Goal: Transaction & Acquisition: Purchase product/service

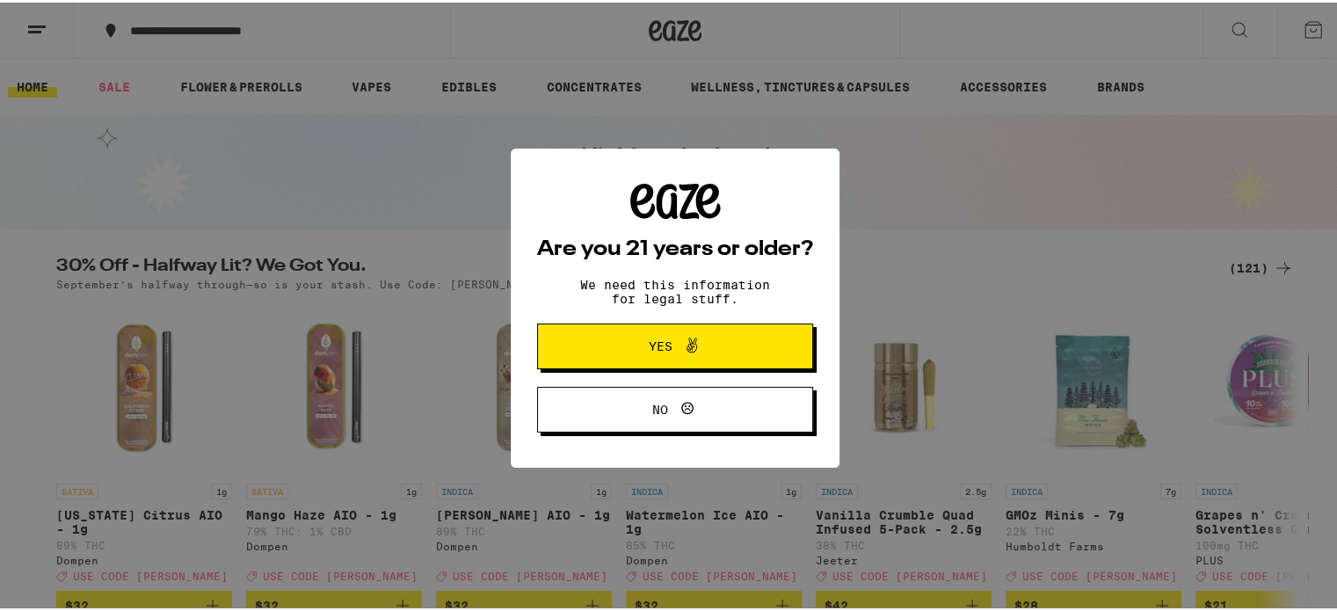
click at [634, 351] on span "Yes" at bounding box center [675, 343] width 134 height 23
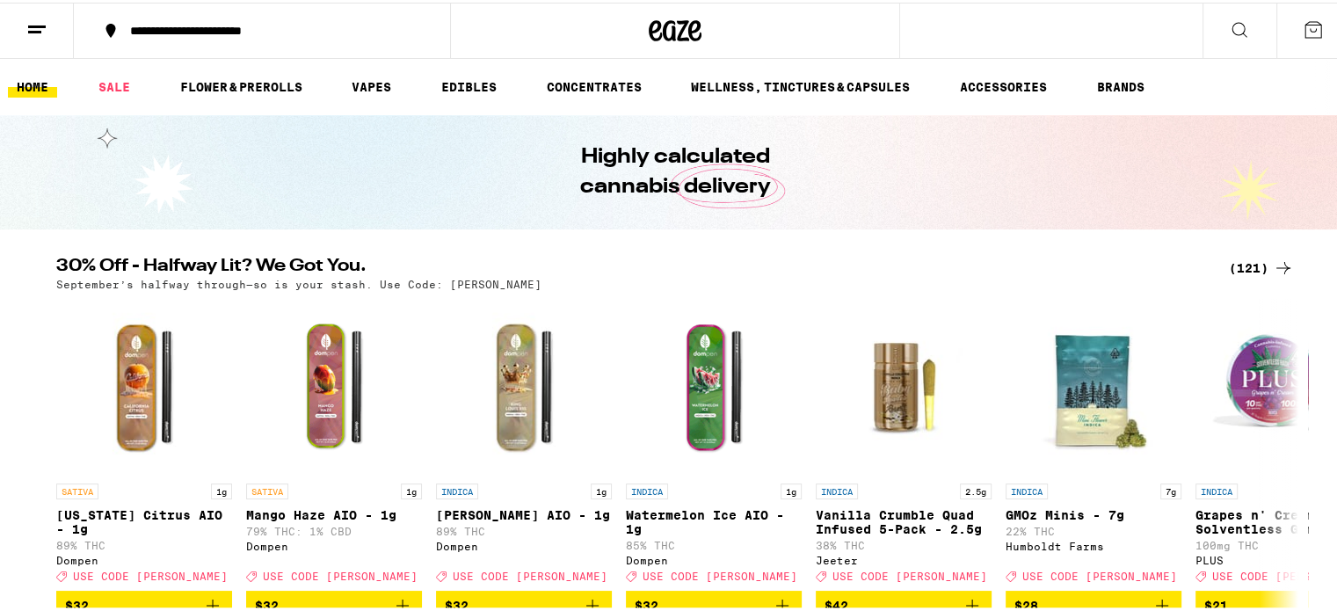
click at [215, 31] on div "**********" at bounding box center [270, 28] width 299 height 12
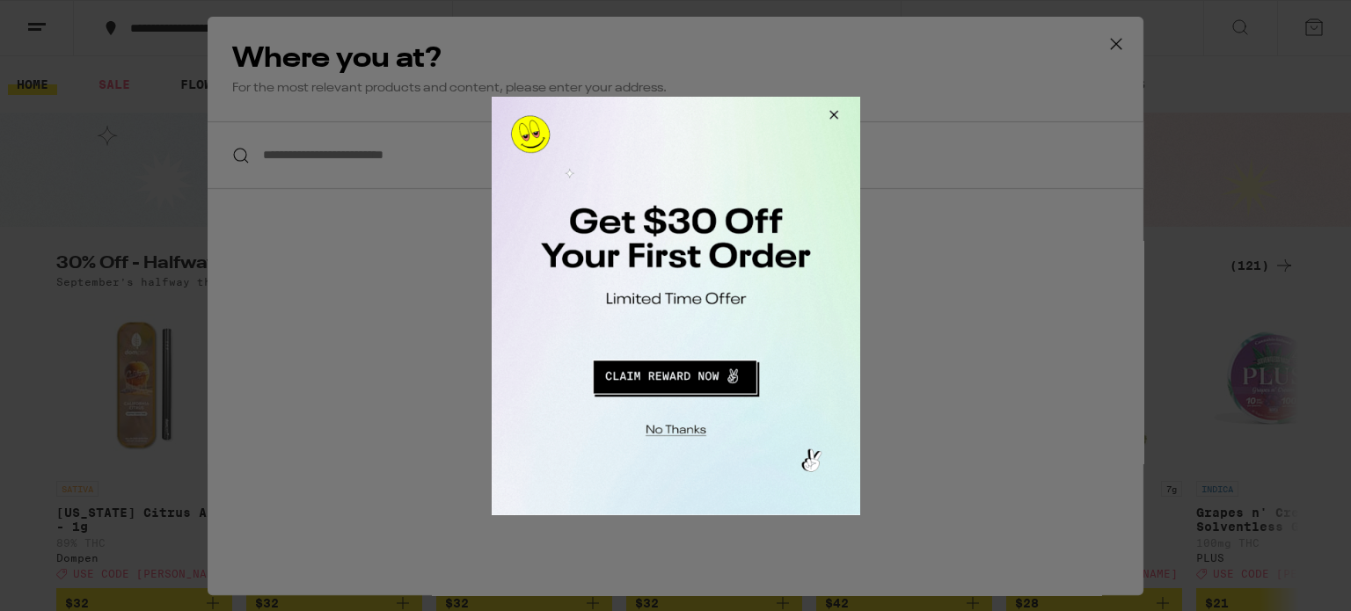
click at [629, 380] on button "Redirect to URL" at bounding box center [674, 374] width 306 height 42
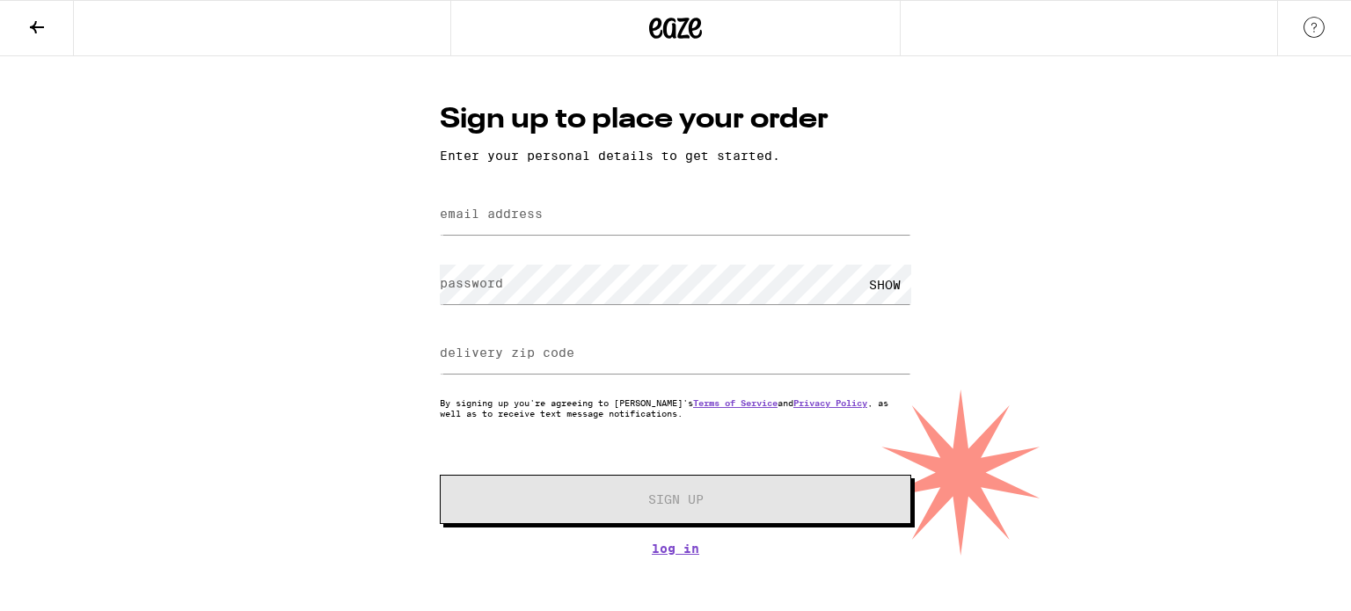
click at [456, 221] on label "email address" at bounding box center [491, 214] width 103 height 14
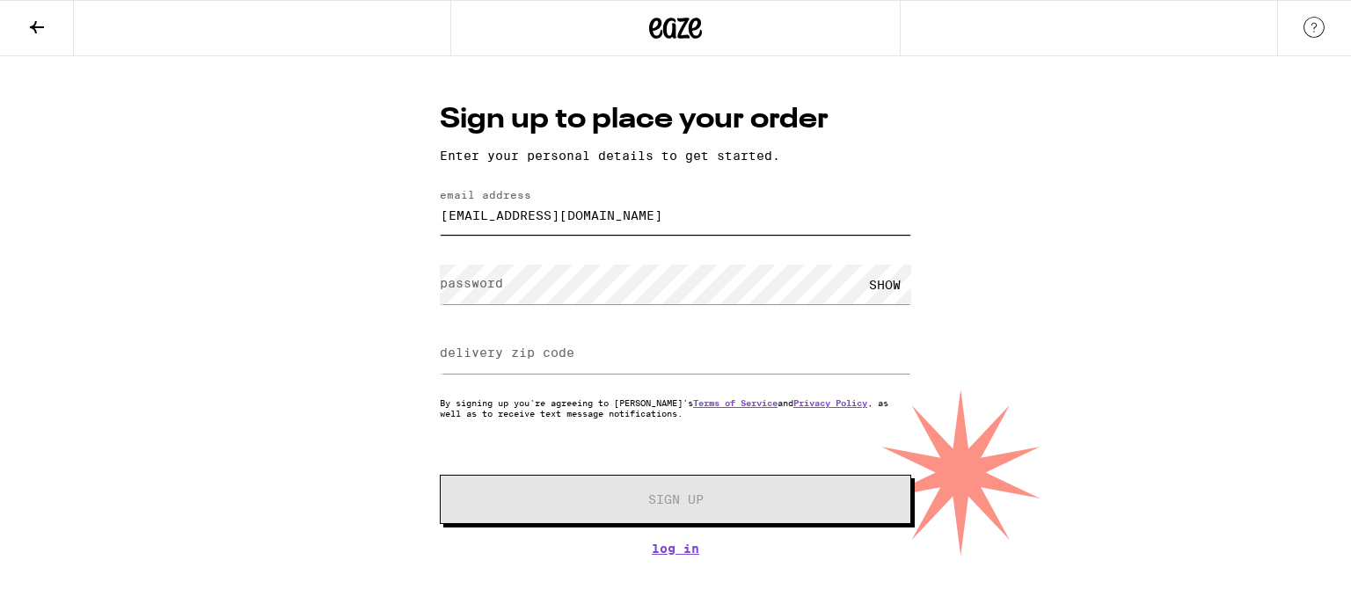
type input "rdosenbach85@gmail.com"
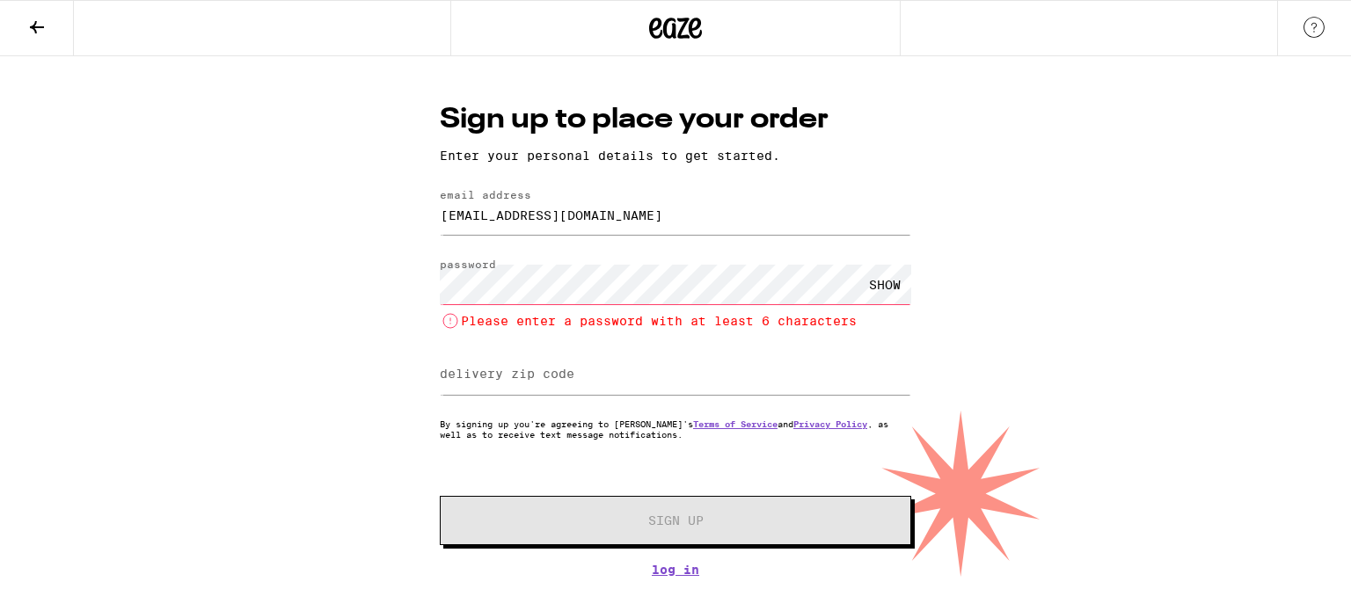
click at [881, 296] on div "SHOW" at bounding box center [884, 285] width 53 height 40
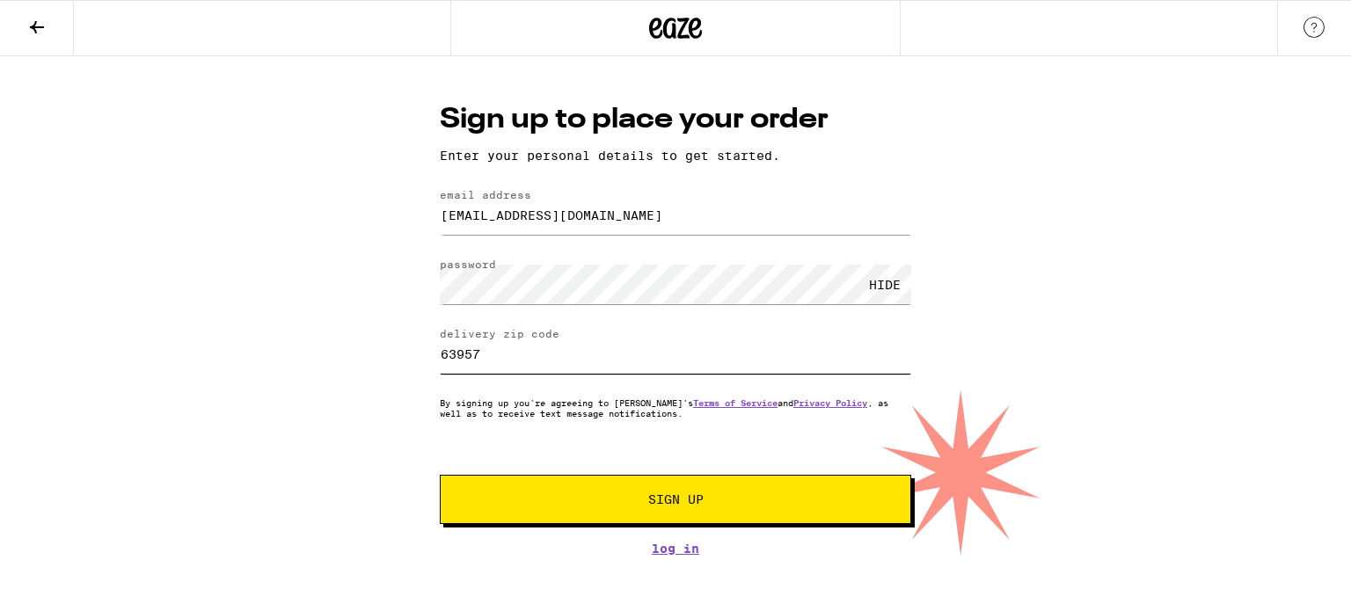
type input "63957"
click at [440, 475] on button "Sign Up" at bounding box center [675, 499] width 471 height 49
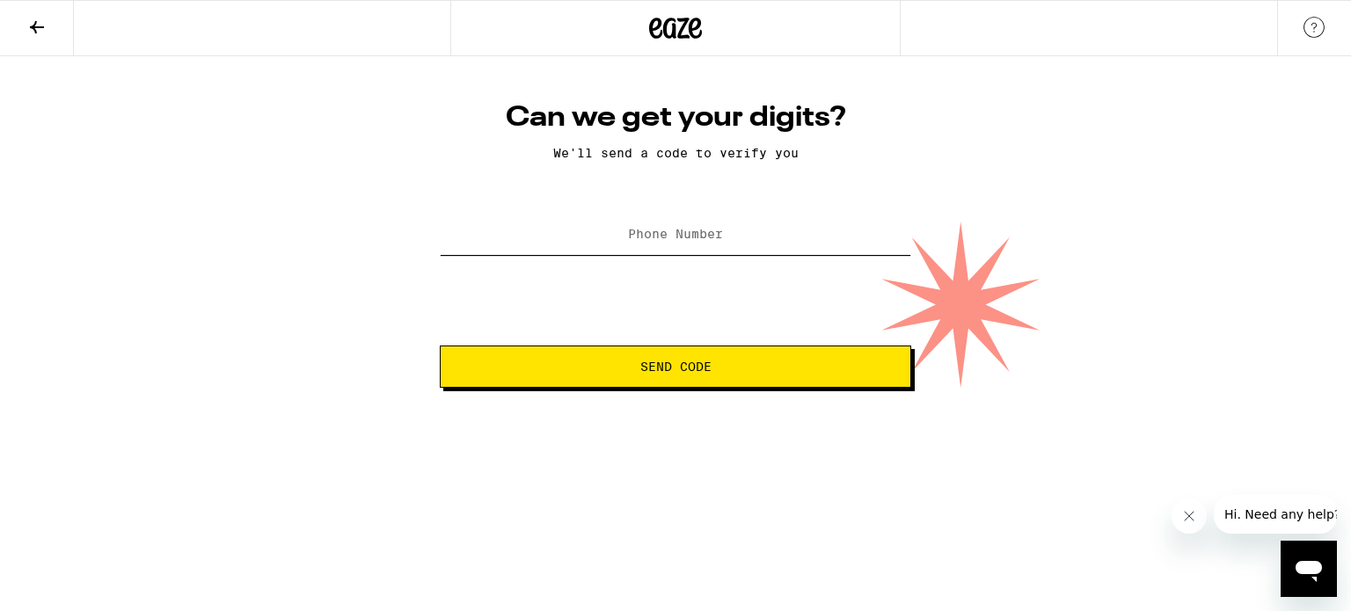
click at [616, 249] on input "Phone Number" at bounding box center [675, 235] width 471 height 40
type input "(573) 517-3067"
click at [440, 346] on button "Send Code" at bounding box center [675, 367] width 471 height 42
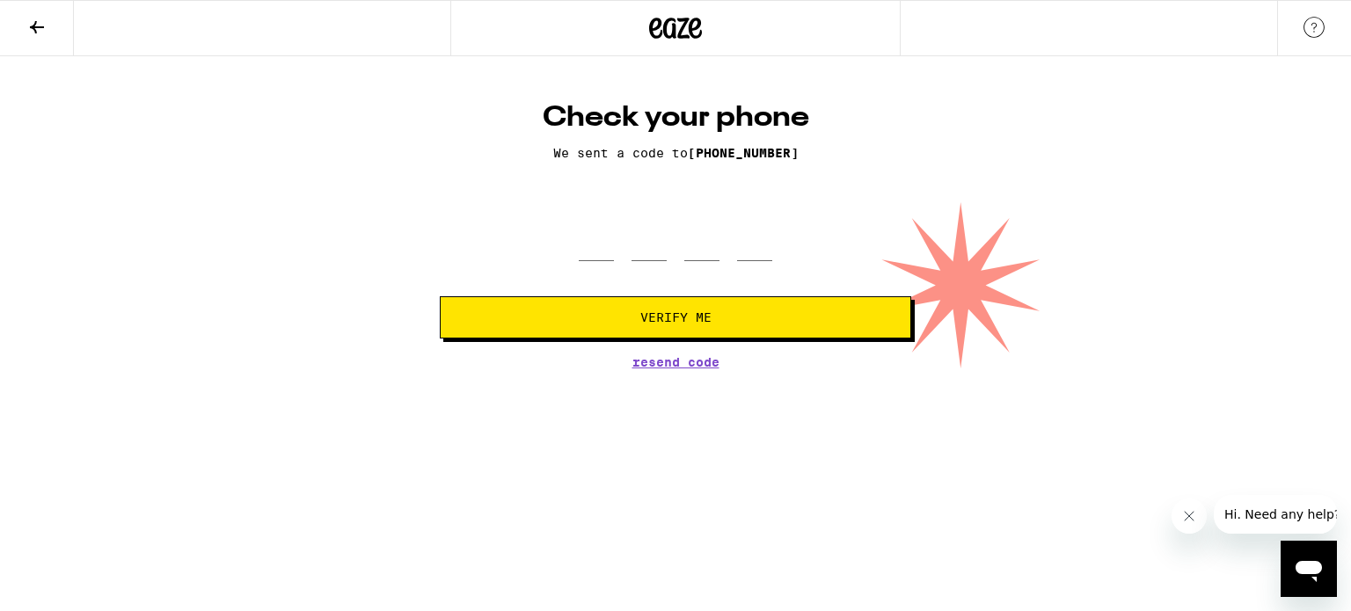
click at [616, 249] on div at bounding box center [675, 235] width 193 height 52
click at [587, 236] on input "tel" at bounding box center [596, 235] width 35 height 52
type input "2"
type input "6"
type input "9"
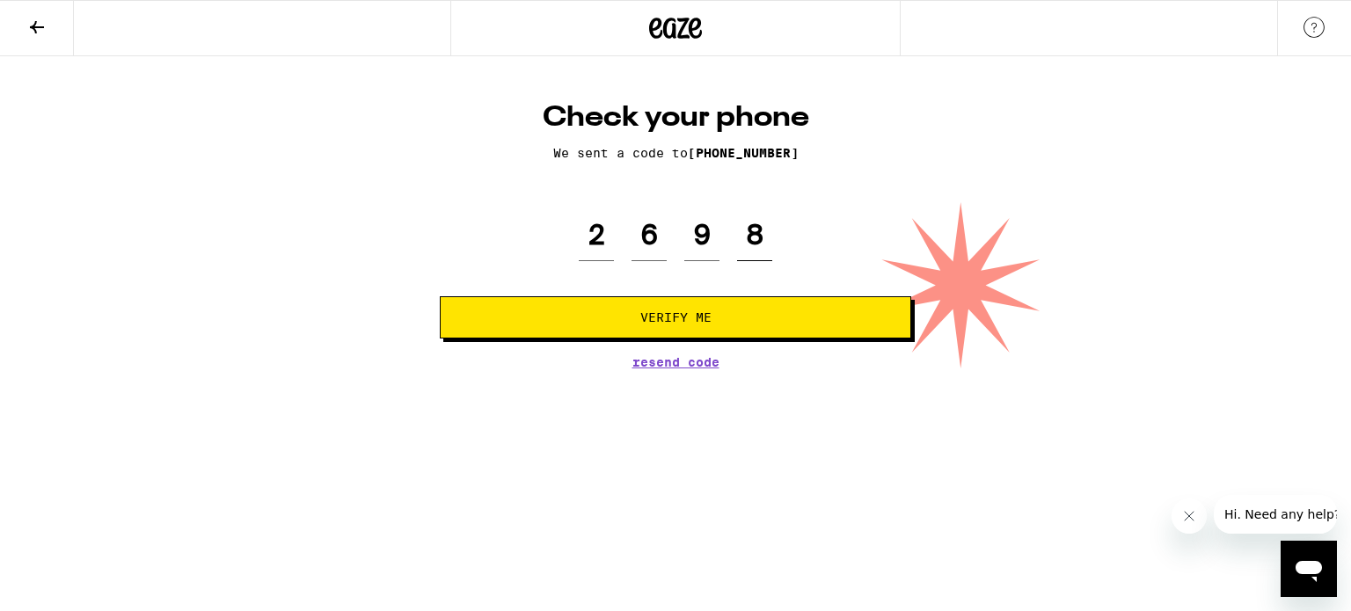
type input "8"
click at [440, 296] on button "Verify Me" at bounding box center [675, 317] width 471 height 42
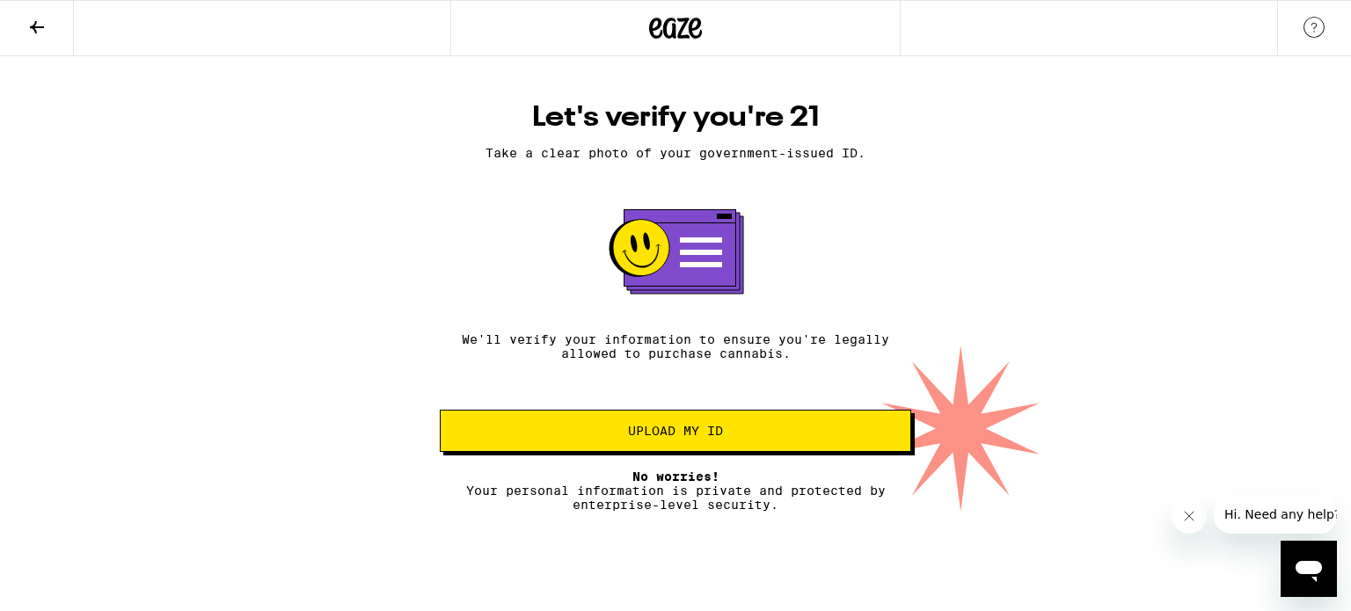
click at [724, 429] on span "Upload my ID" at bounding box center [675, 431] width 441 height 12
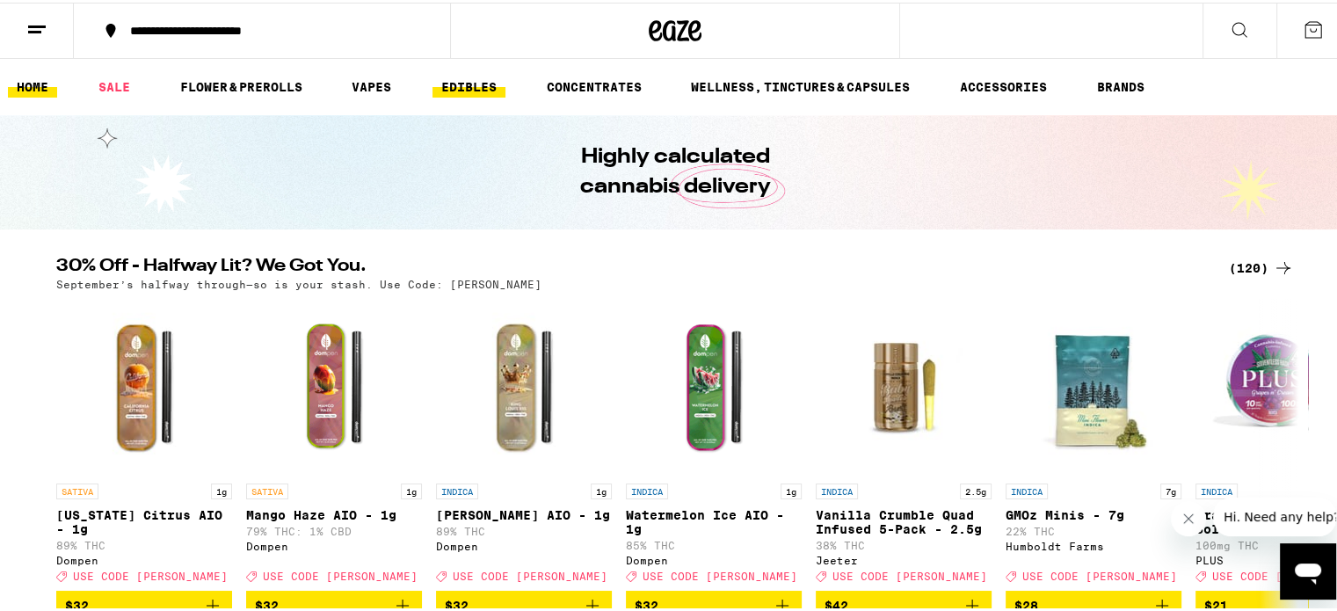
click at [475, 75] on link "EDIBLES" at bounding box center [469, 84] width 73 height 21
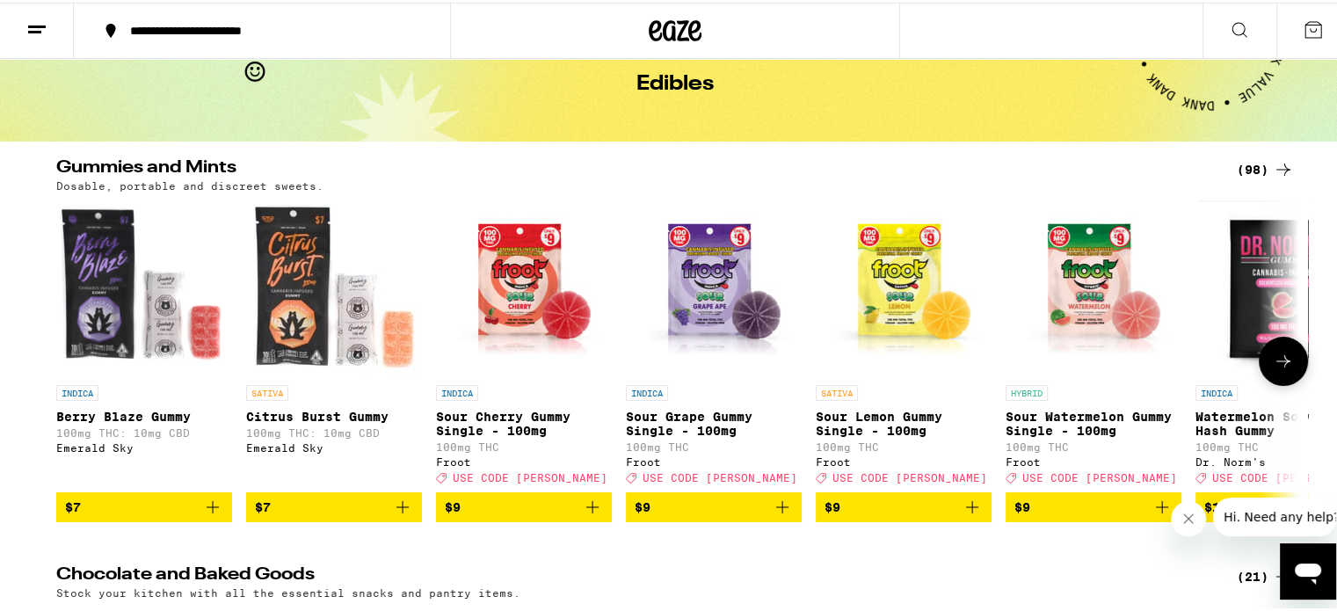
scroll to position [176, 0]
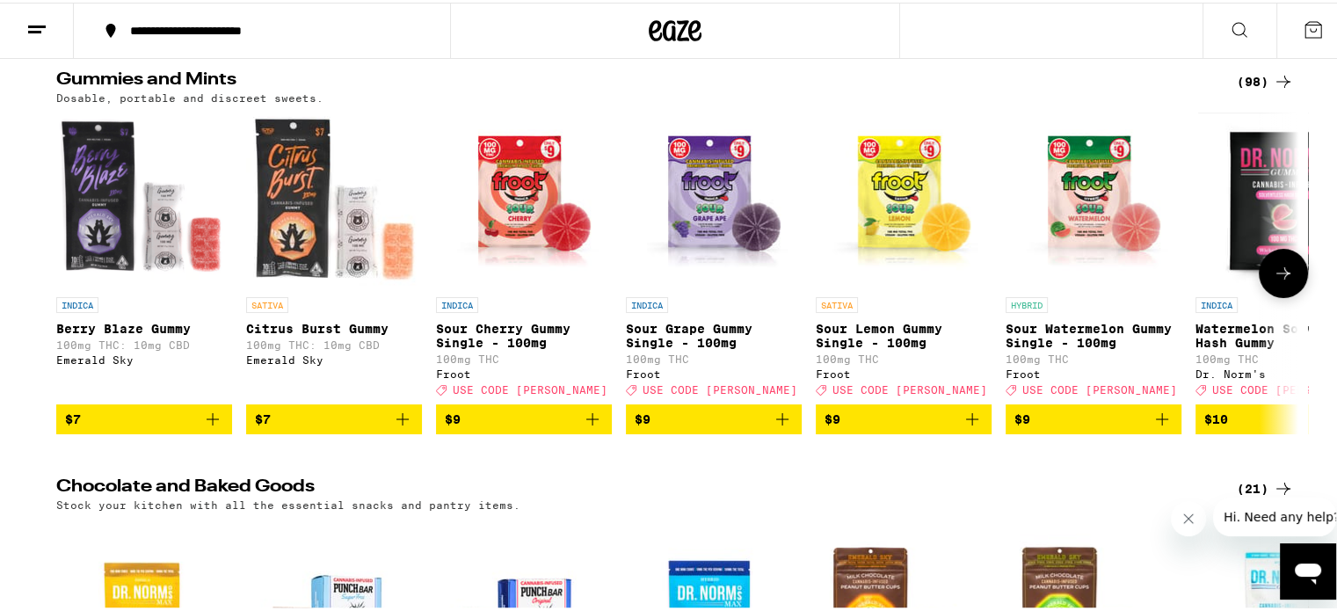
click at [584, 426] on icon "Add to bag" at bounding box center [592, 416] width 21 height 21
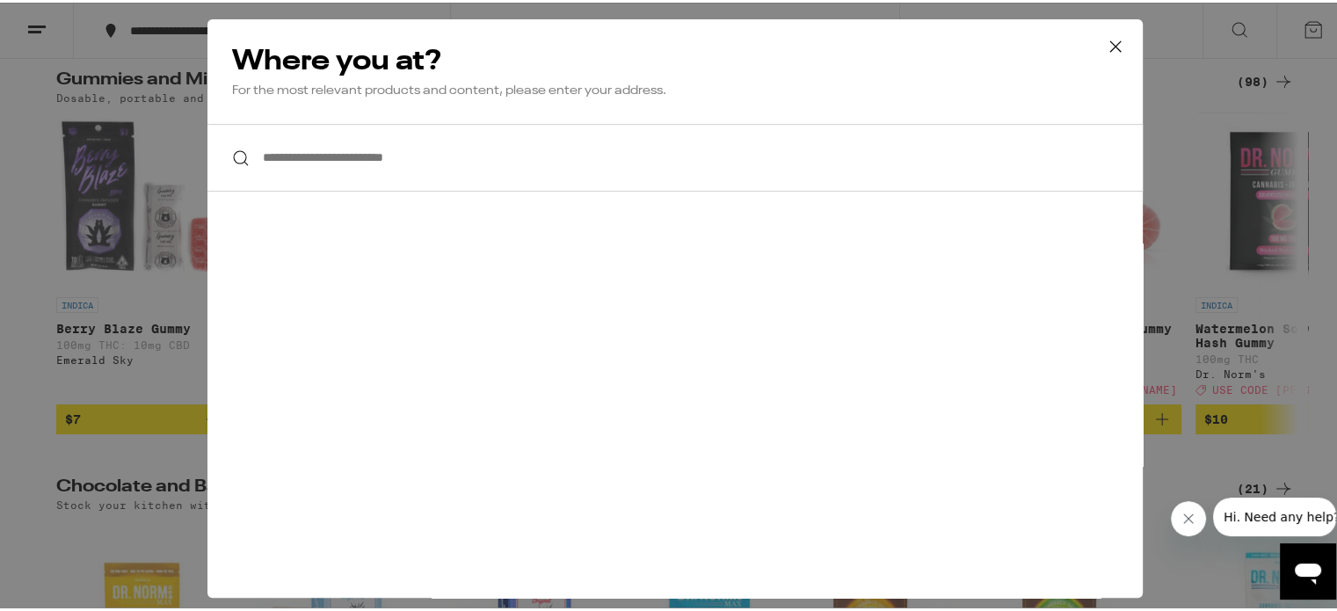
click at [294, 157] on input "**********" at bounding box center [676, 155] width 936 height 68
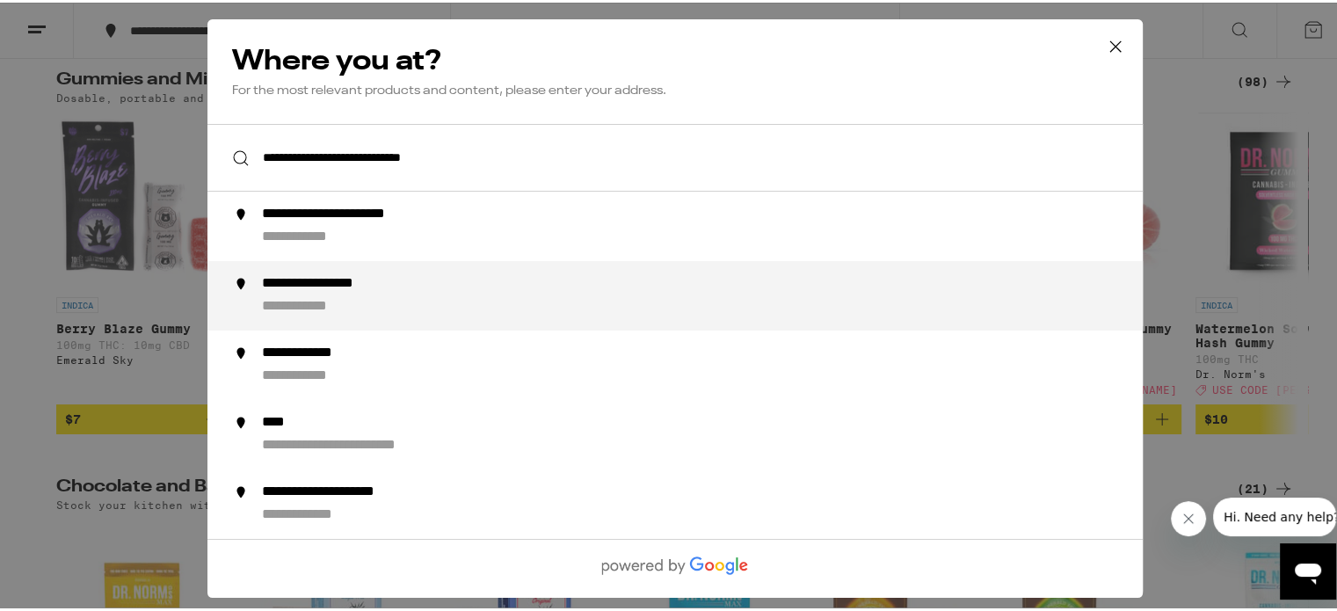
type input "**********"
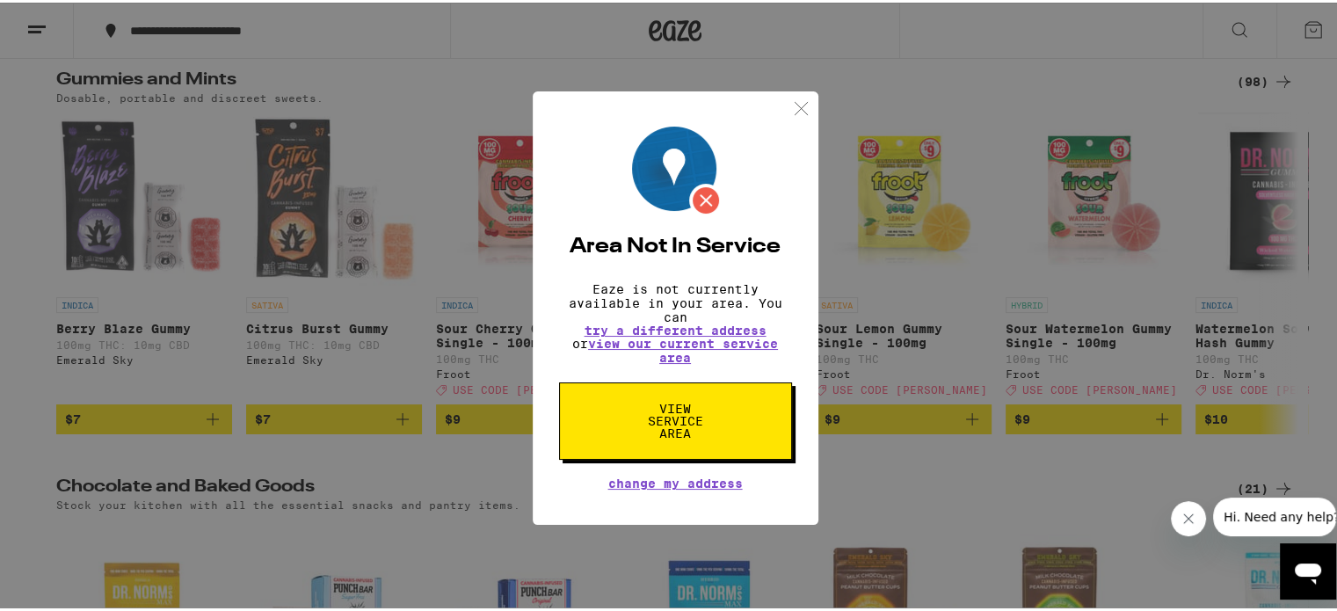
click at [667, 421] on span "View Service Area" at bounding box center [675, 418] width 91 height 37
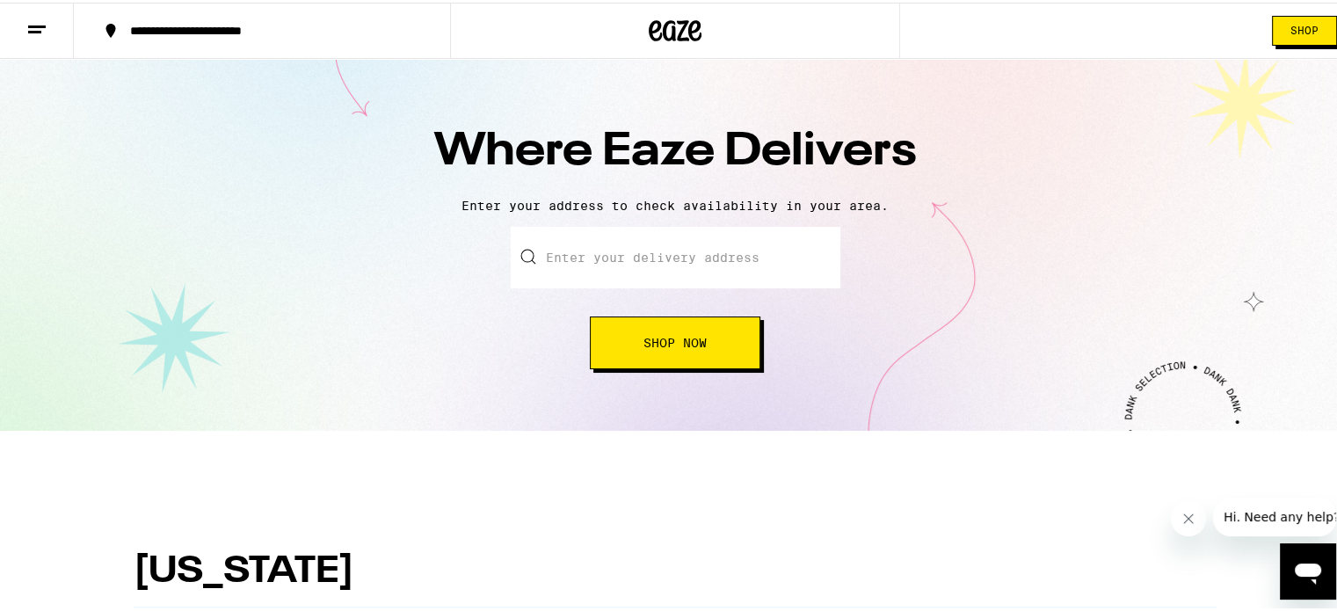
click at [588, 252] on input "text" at bounding box center [676, 255] width 330 height 62
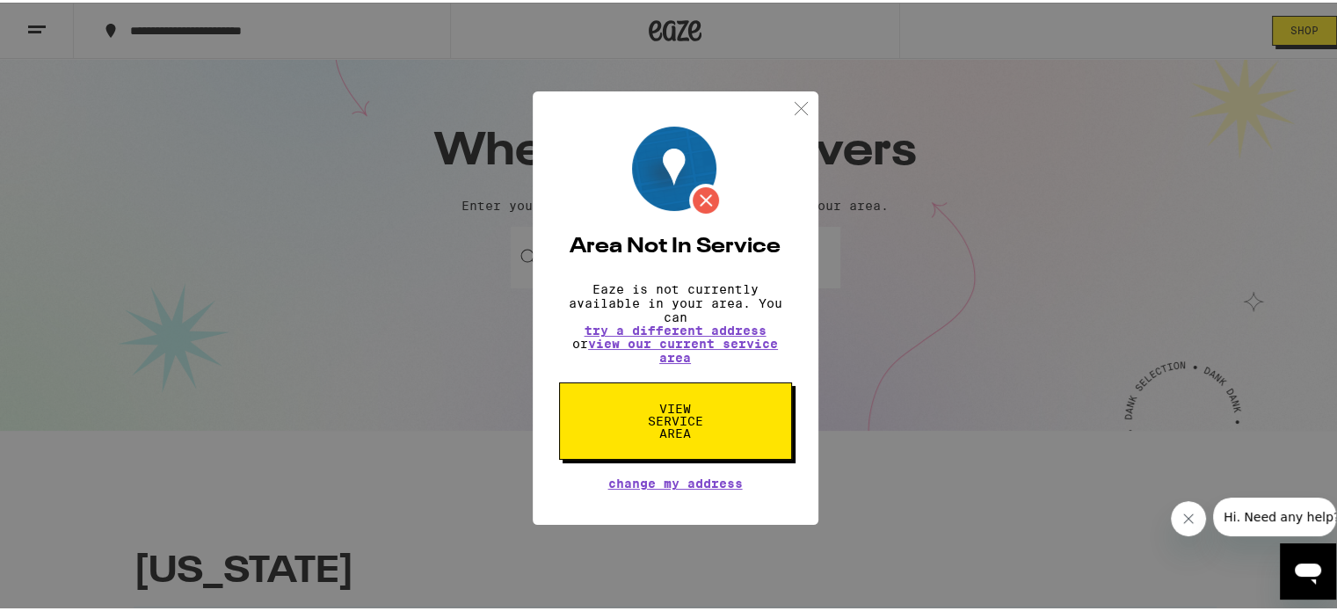
drag, startPoint x: 892, startPoint y: 404, endPoint x: 865, endPoint y: 453, distance: 56.3
click at [887, 411] on div "Area Not In Service Eaze is not currently available in your area. You can try a…" at bounding box center [675, 305] width 1351 height 611
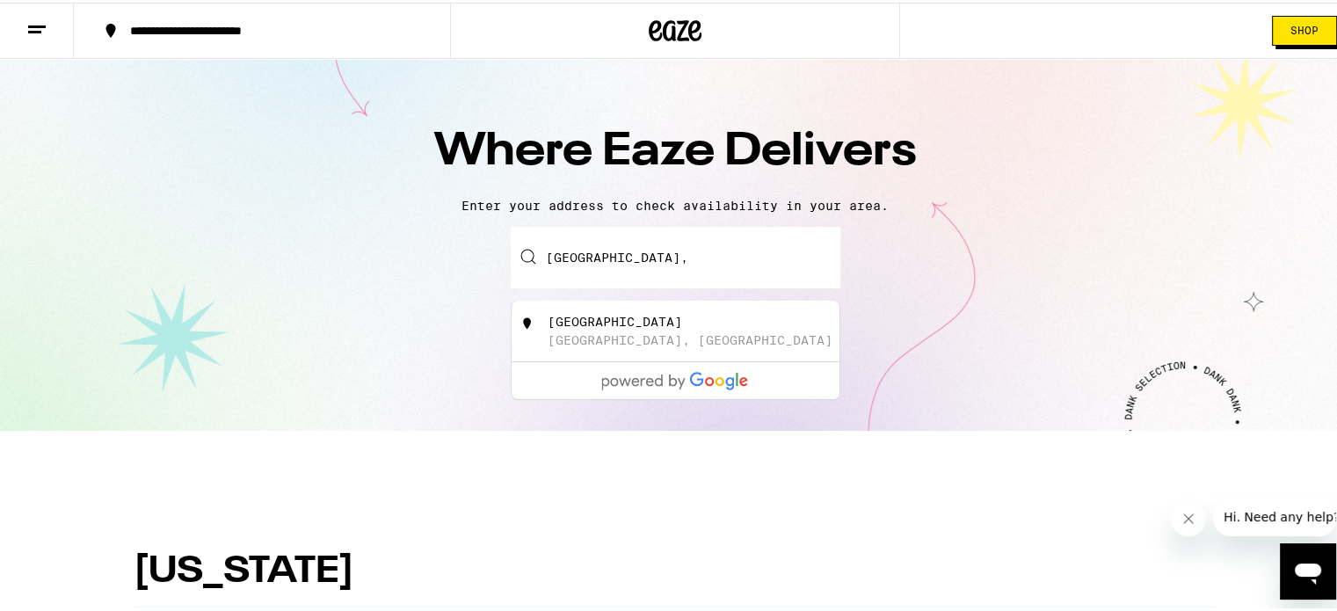
drag, startPoint x: 665, startPoint y: 254, endPoint x: 484, endPoint y: 292, distance: 185.0
click at [484, 292] on div "Enter your delivery address North 4th Street, Piedmont, North 4th Street Piedmo…" at bounding box center [675, 295] width 1315 height 142
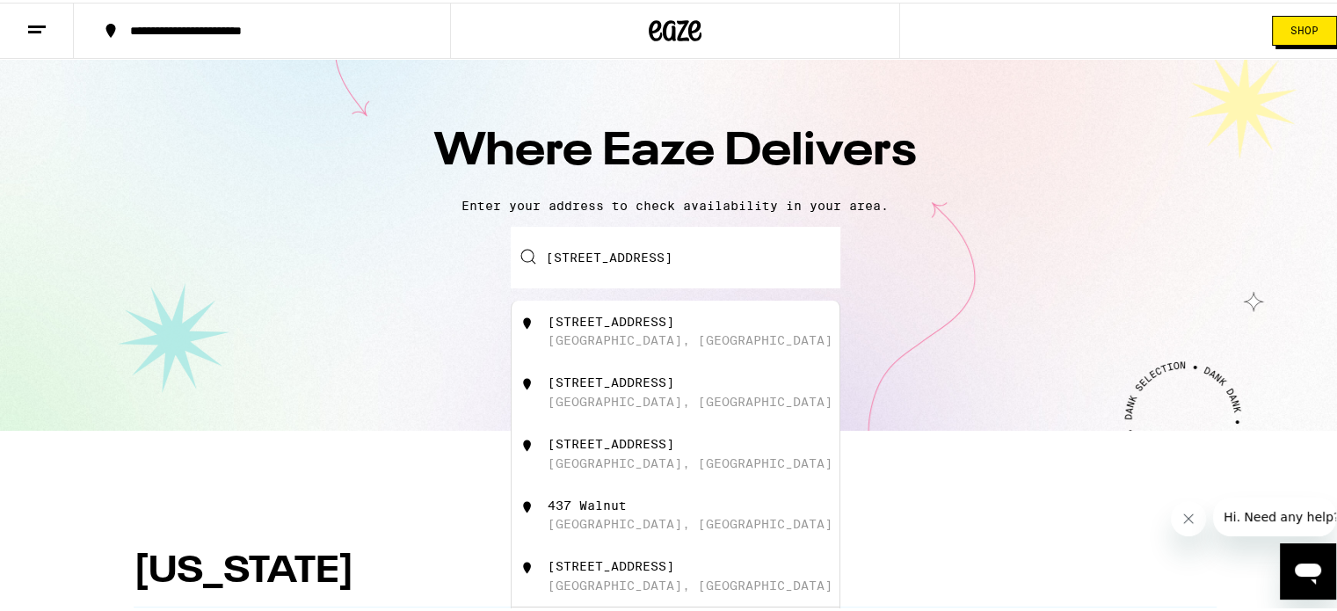
click at [572, 338] on div "Piedmont, MO" at bounding box center [690, 338] width 285 height 14
type input "437 Walnut Street, Piedmont, MO"
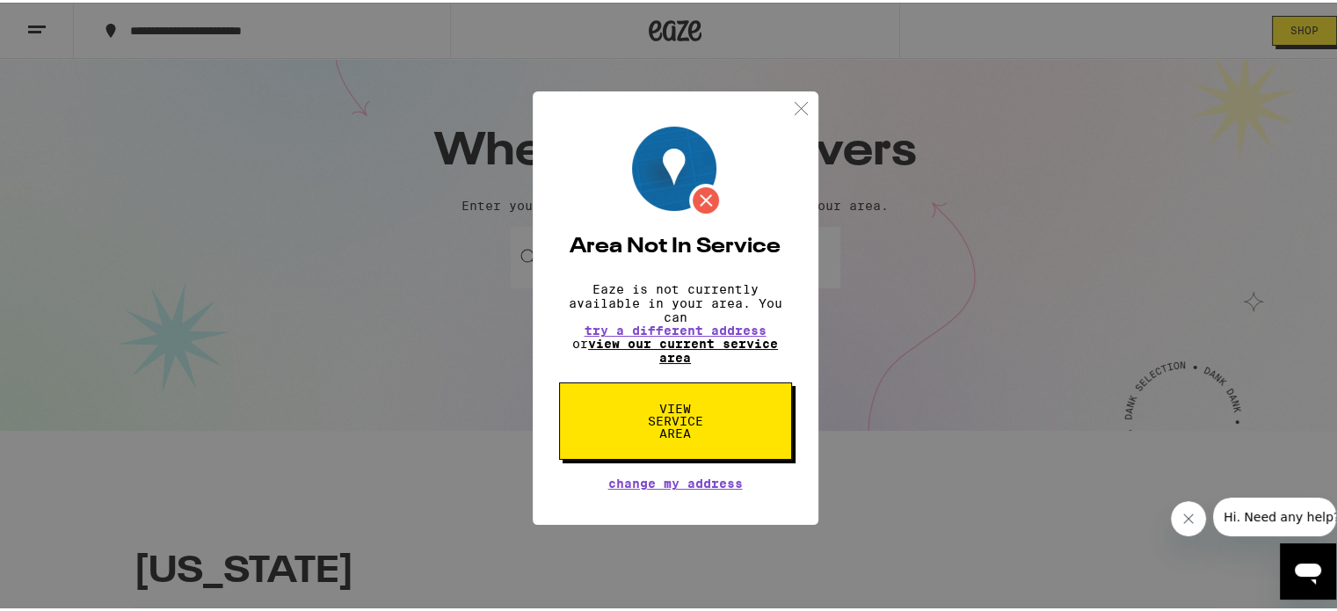
click at [665, 344] on link "view our current service area" at bounding box center [683, 348] width 190 height 28
click at [790, 102] on img at bounding box center [801, 106] width 22 height 22
